Goal: Task Accomplishment & Management: Manage account settings

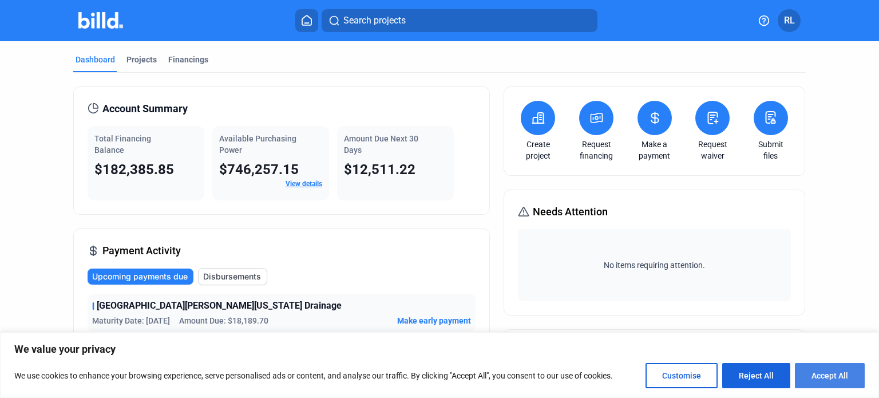
click at [818, 378] on button "Accept All" at bounding box center [830, 375] width 70 height 25
checkbox input "true"
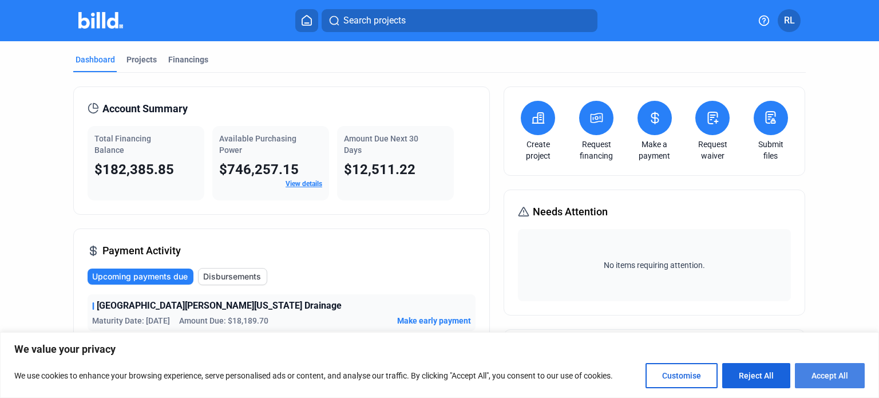
checkbox input "true"
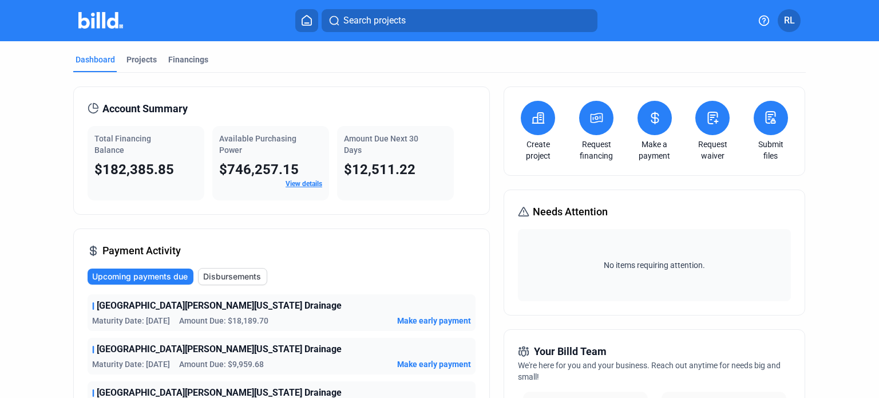
click at [790, 21] on span "RL" at bounding box center [789, 21] width 11 height 14
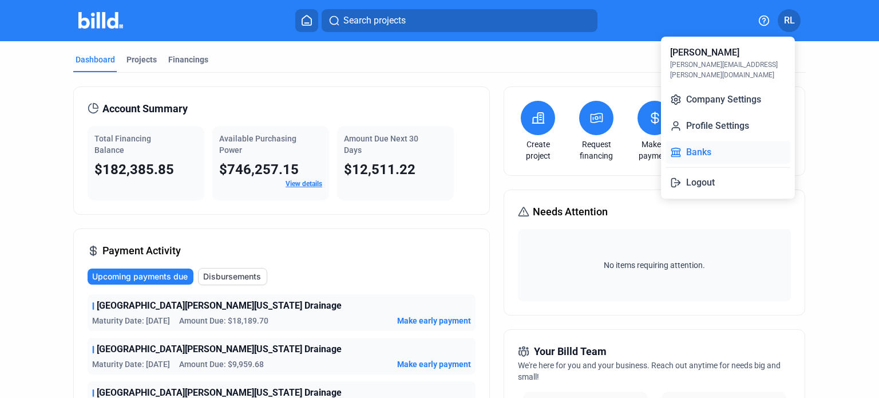
click at [700, 148] on button "Banks" at bounding box center [728, 152] width 125 height 23
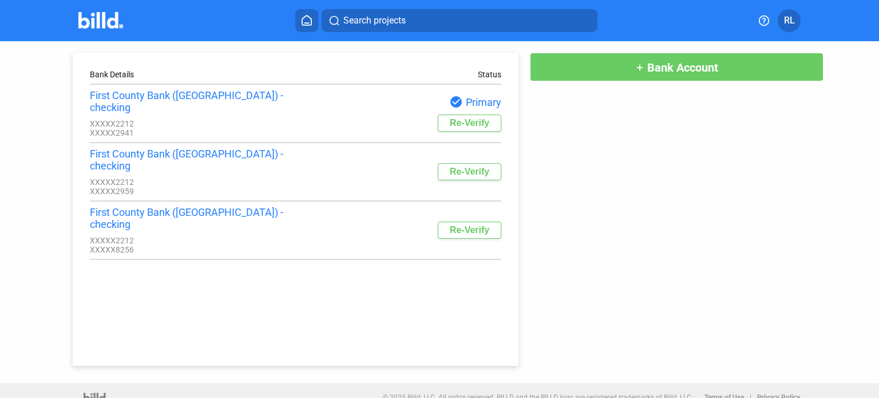
click at [472, 118] on button "Re-Verify" at bounding box center [470, 122] width 64 height 17
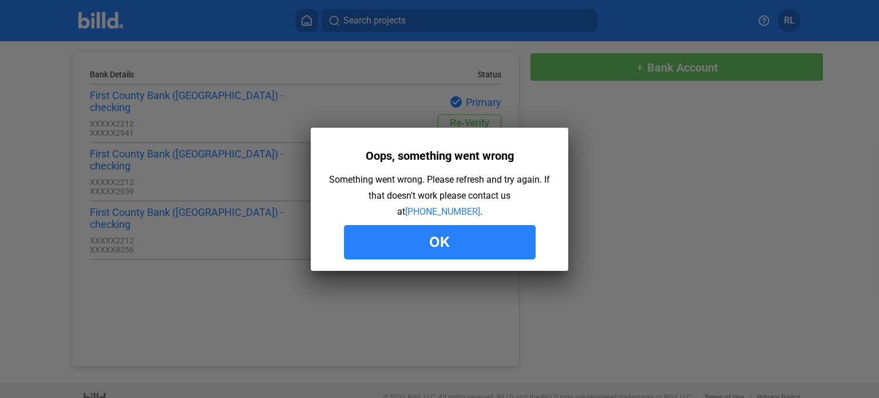
click at [421, 258] on button "Ok" at bounding box center [440, 242] width 192 height 34
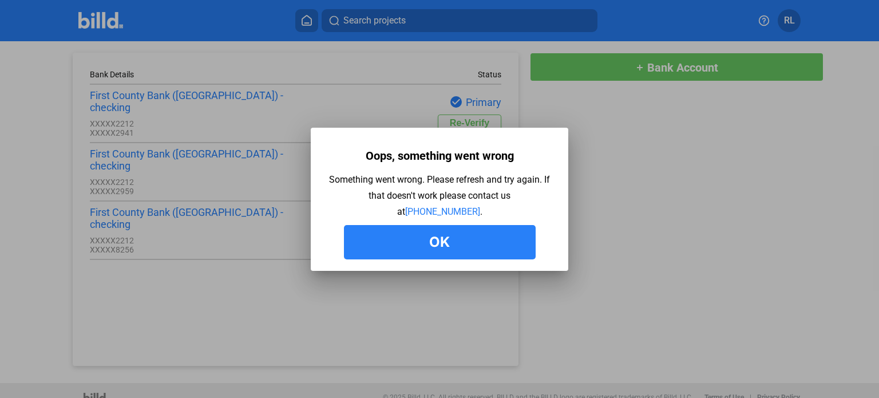
click at [461, 247] on button "Ok" at bounding box center [440, 242] width 192 height 34
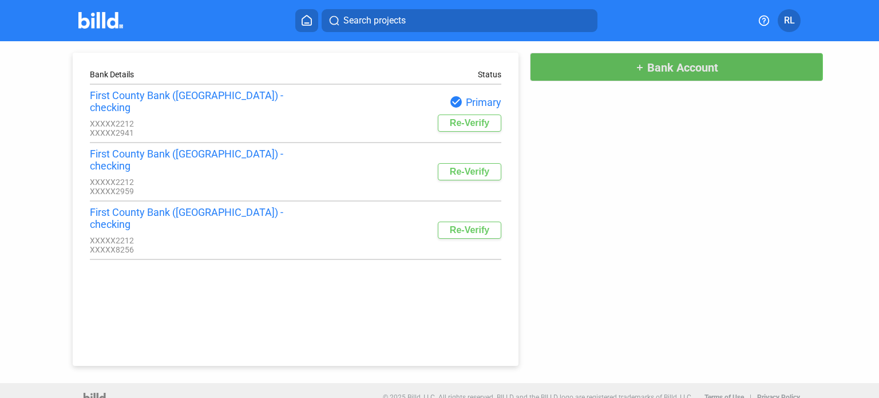
click at [669, 66] on span "Bank Account" at bounding box center [682, 68] width 71 height 14
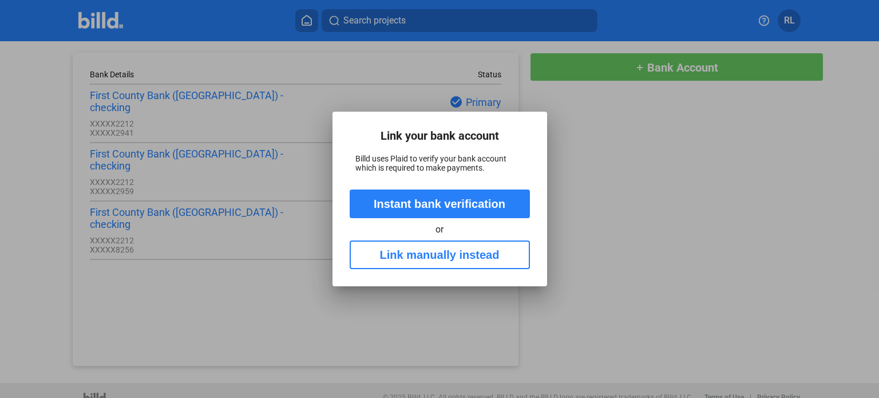
click at [440, 206] on button "Instant bank verification" at bounding box center [440, 203] width 180 height 29
